Goal: Register for event/course

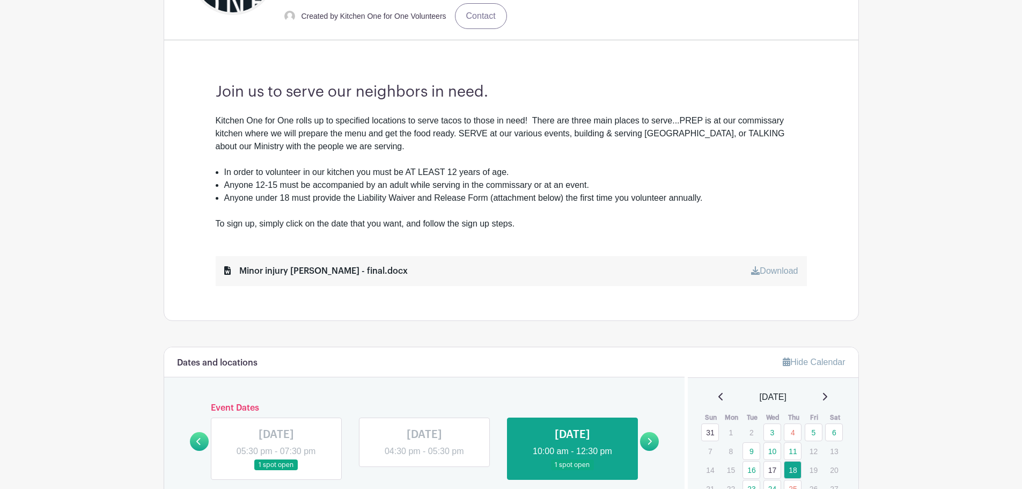
scroll to position [483, 0]
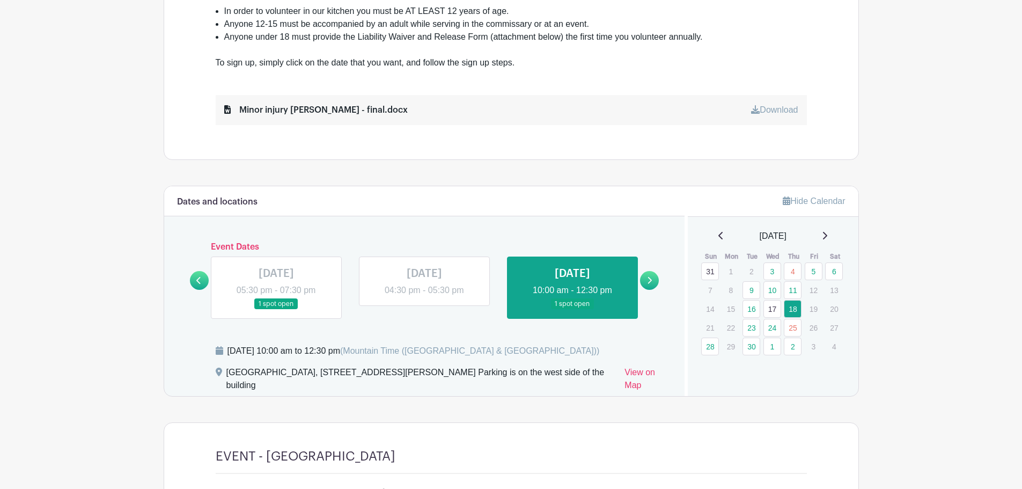
click at [835, 235] on div "[DATE]" at bounding box center [773, 236] width 145 height 13
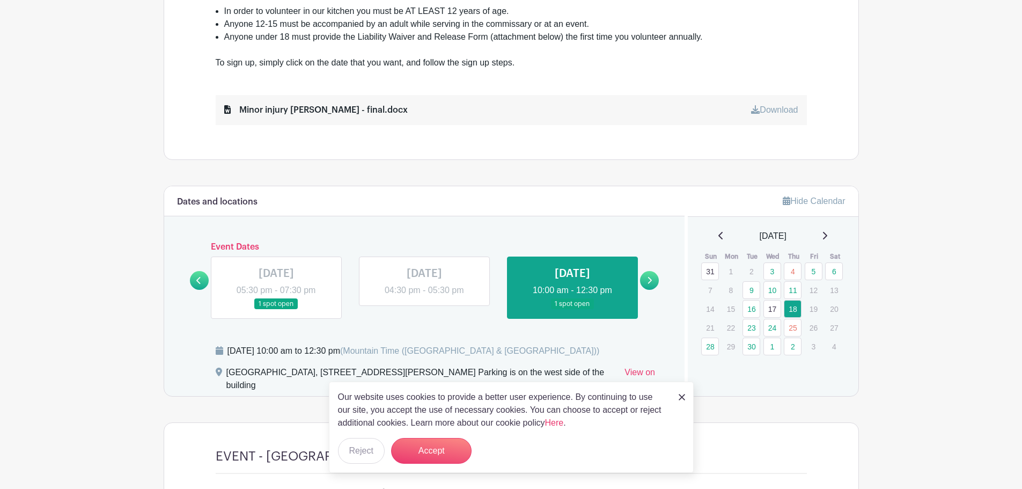
click at [827, 233] on icon at bounding box center [825, 236] width 4 height 8
click at [682, 395] on img at bounding box center [682, 397] width 6 height 6
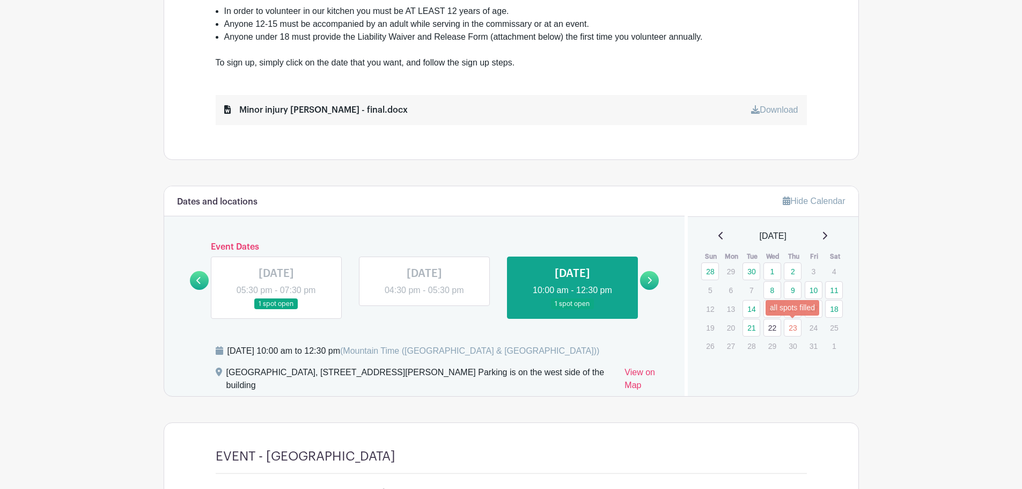
click at [791, 332] on link "23" at bounding box center [793, 328] width 18 height 18
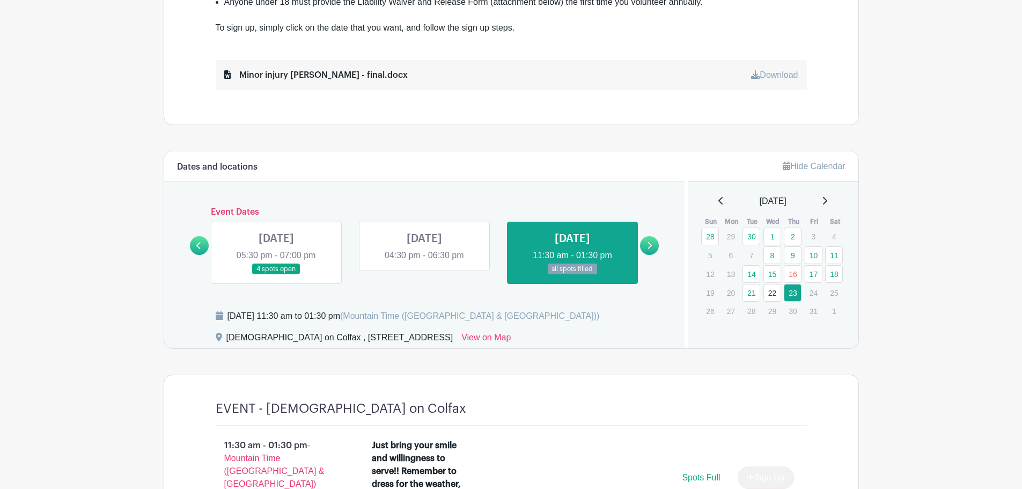
scroll to position [537, 0]
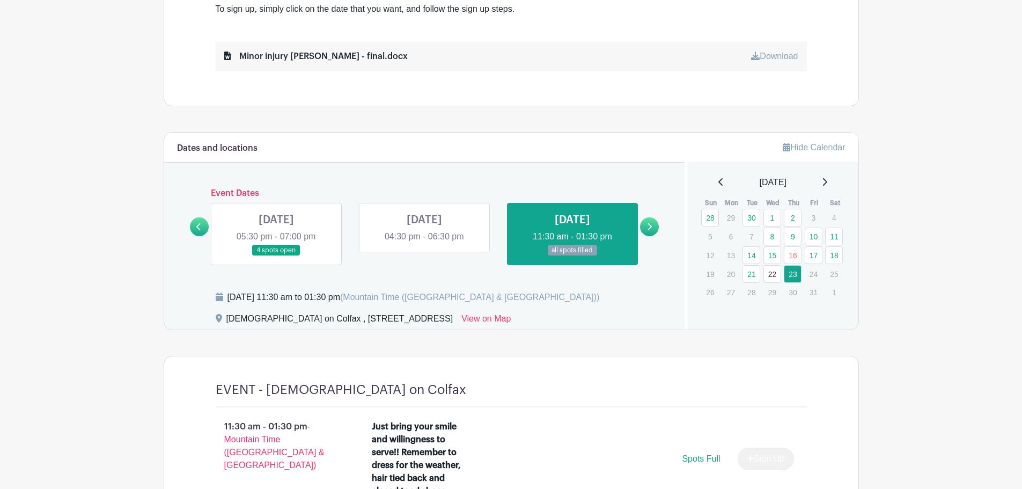
drag, startPoint x: 461, startPoint y: 321, endPoint x: 227, endPoint y: 312, distance: 234.7
click at [227, 312] on div "[DEMOGRAPHIC_DATA] on Colfax , [STREET_ADDRESS] View on Map" at bounding box center [444, 320] width 457 height 17
copy div "[DEMOGRAPHIC_DATA] on Colfax , [STREET_ADDRESS]"
